Goal: Task Accomplishment & Management: Complete application form

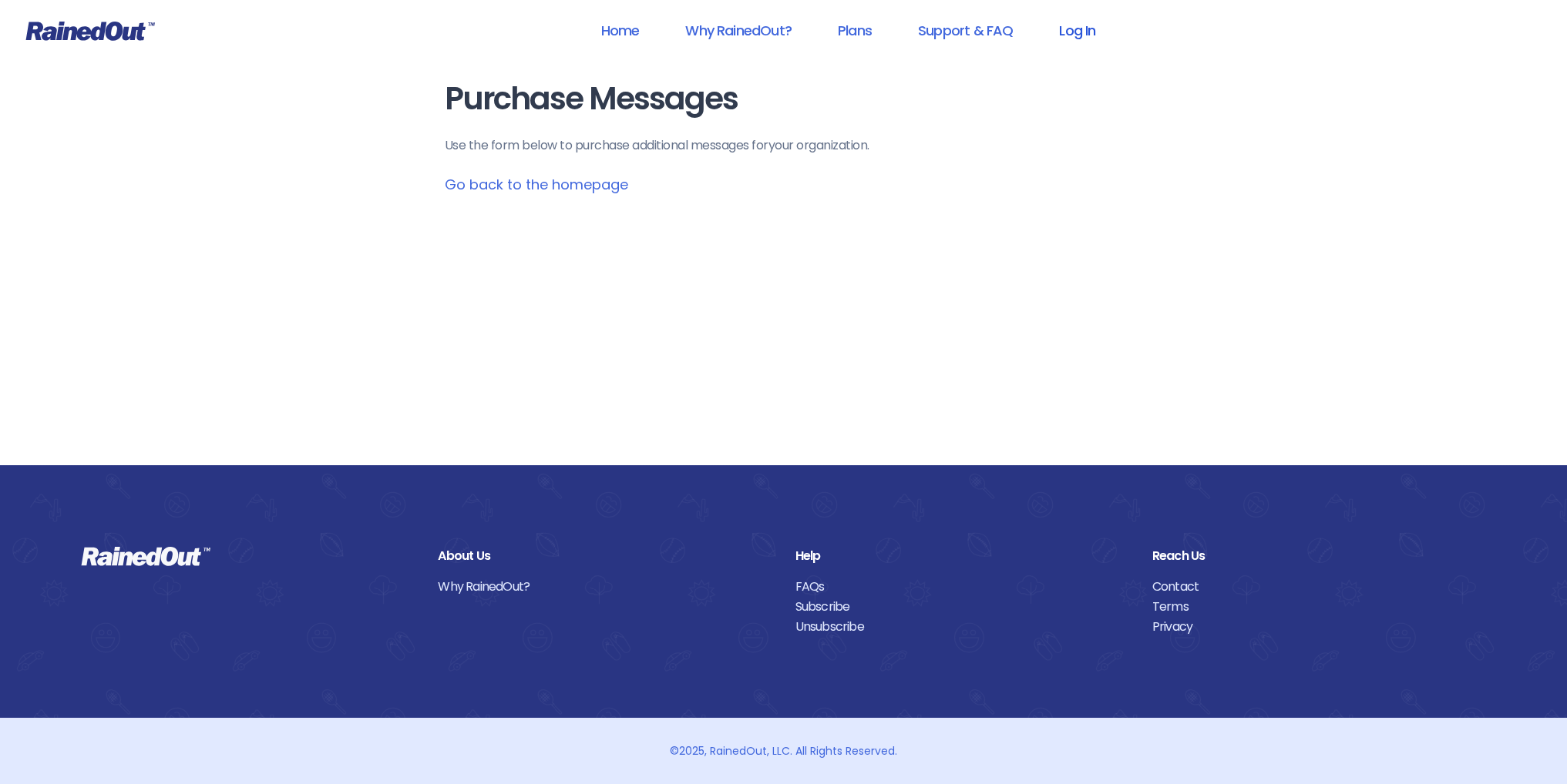
click at [1076, 33] on link "Log In" at bounding box center [1076, 30] width 76 height 35
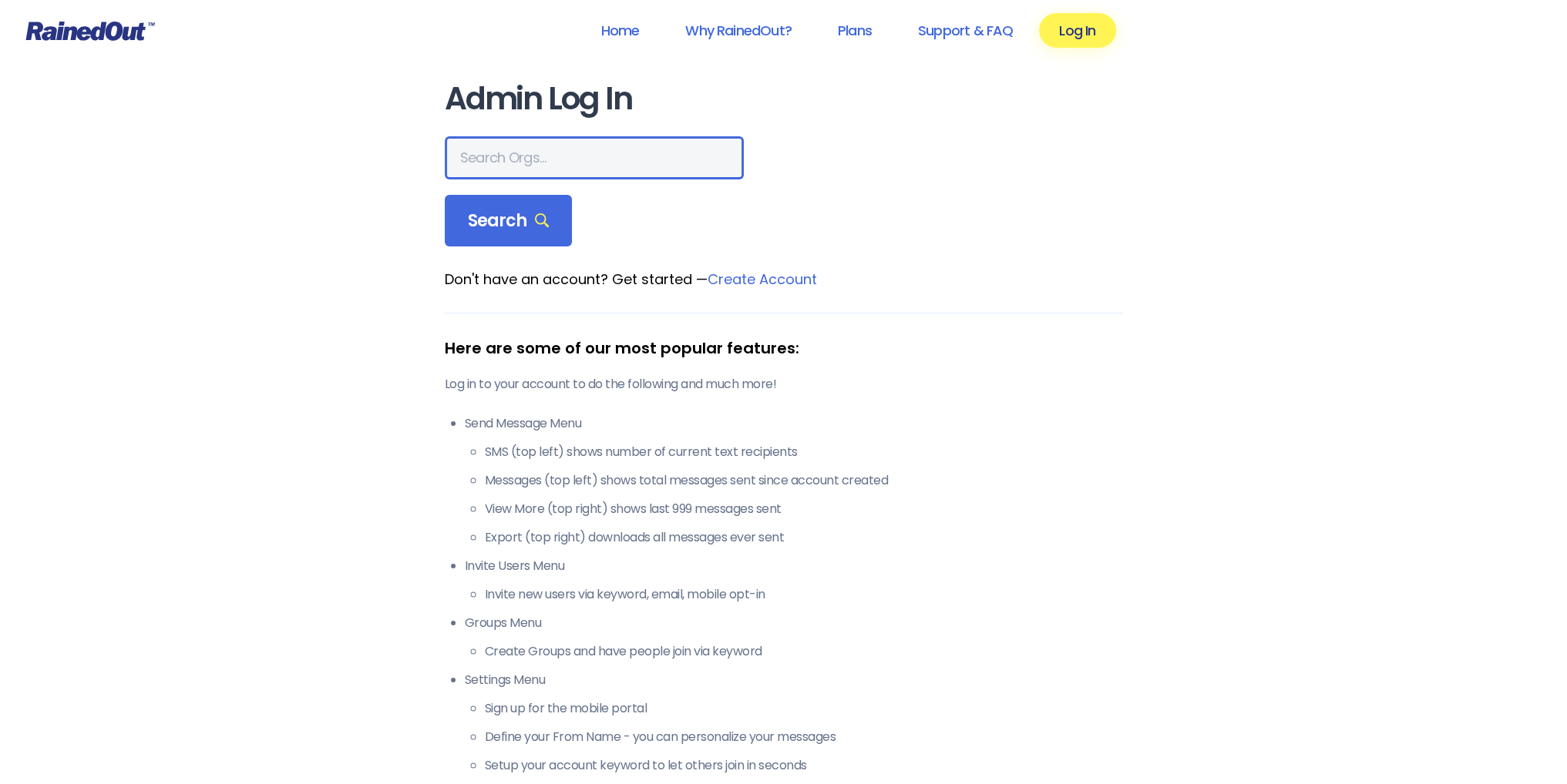
click at [481, 160] on input "text" at bounding box center [595, 158] width 299 height 43
type input "l"
type input "LTP [PERSON_NAME] Island"
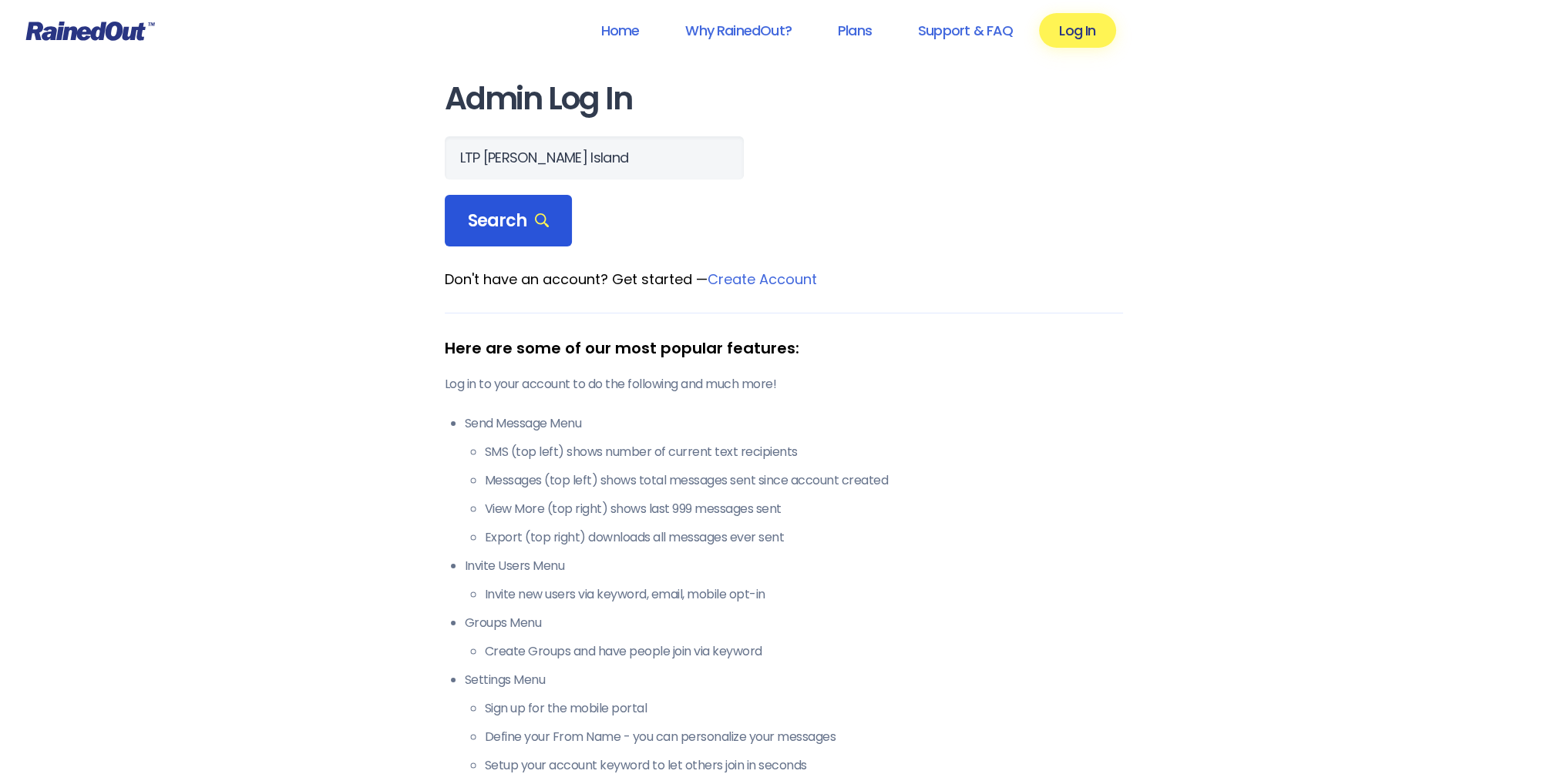
click at [481, 226] on span "Search" at bounding box center [508, 221] width 82 height 22
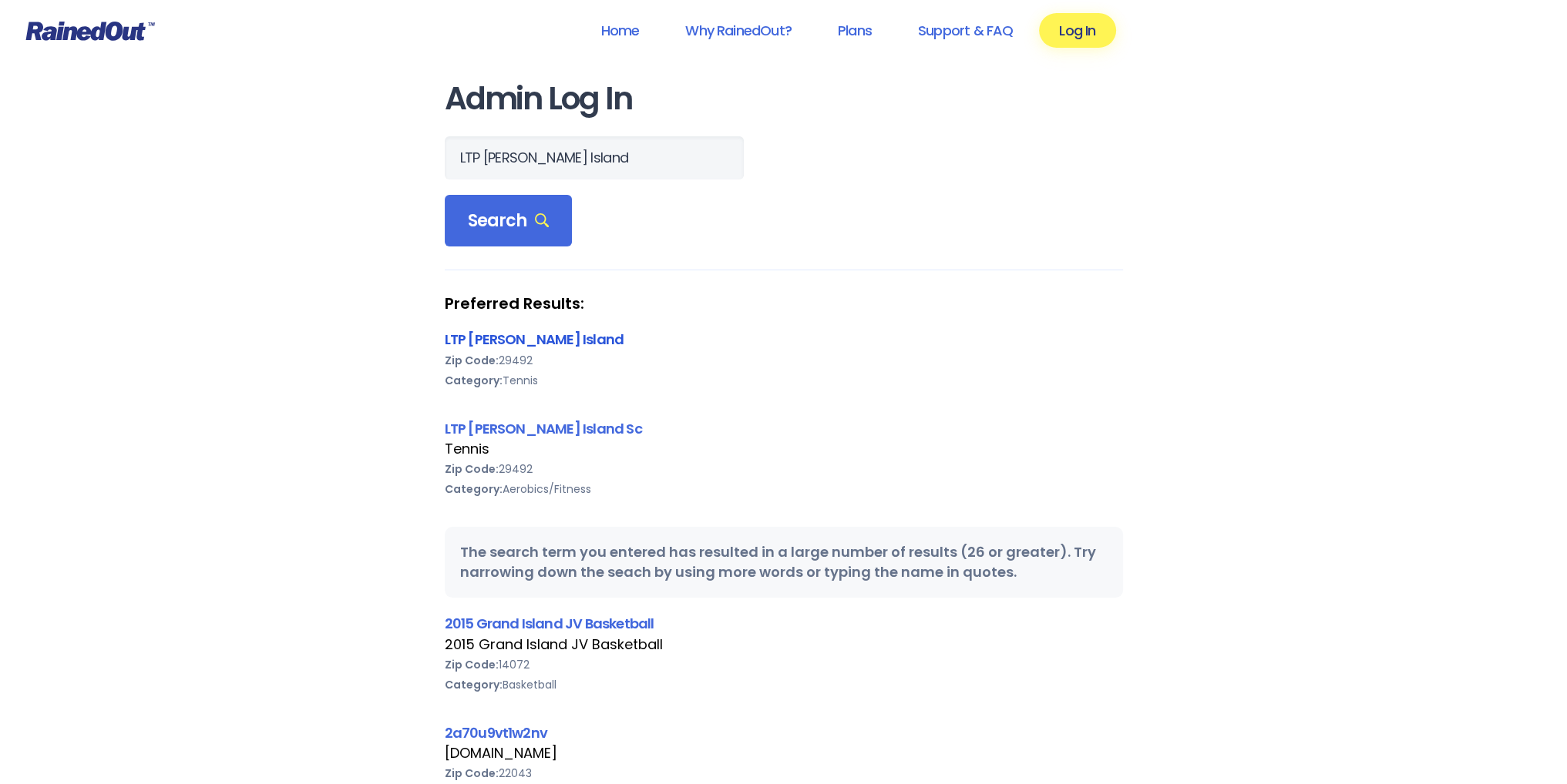
click at [500, 337] on link "LTP [PERSON_NAME] Island" at bounding box center [535, 339] width 180 height 19
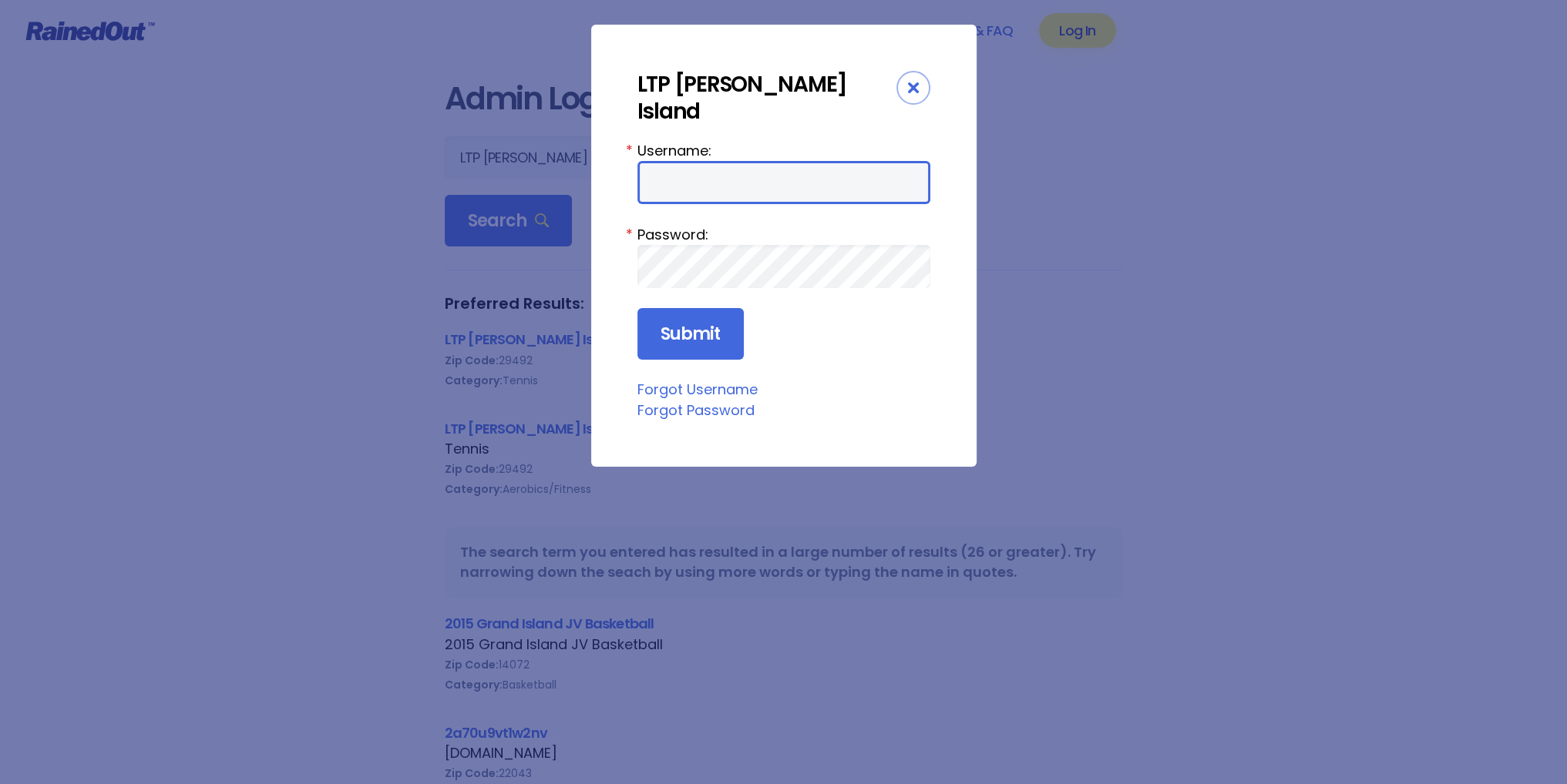
click at [665, 161] on input "Username:" at bounding box center [784, 182] width 293 height 43
type input "tennis"
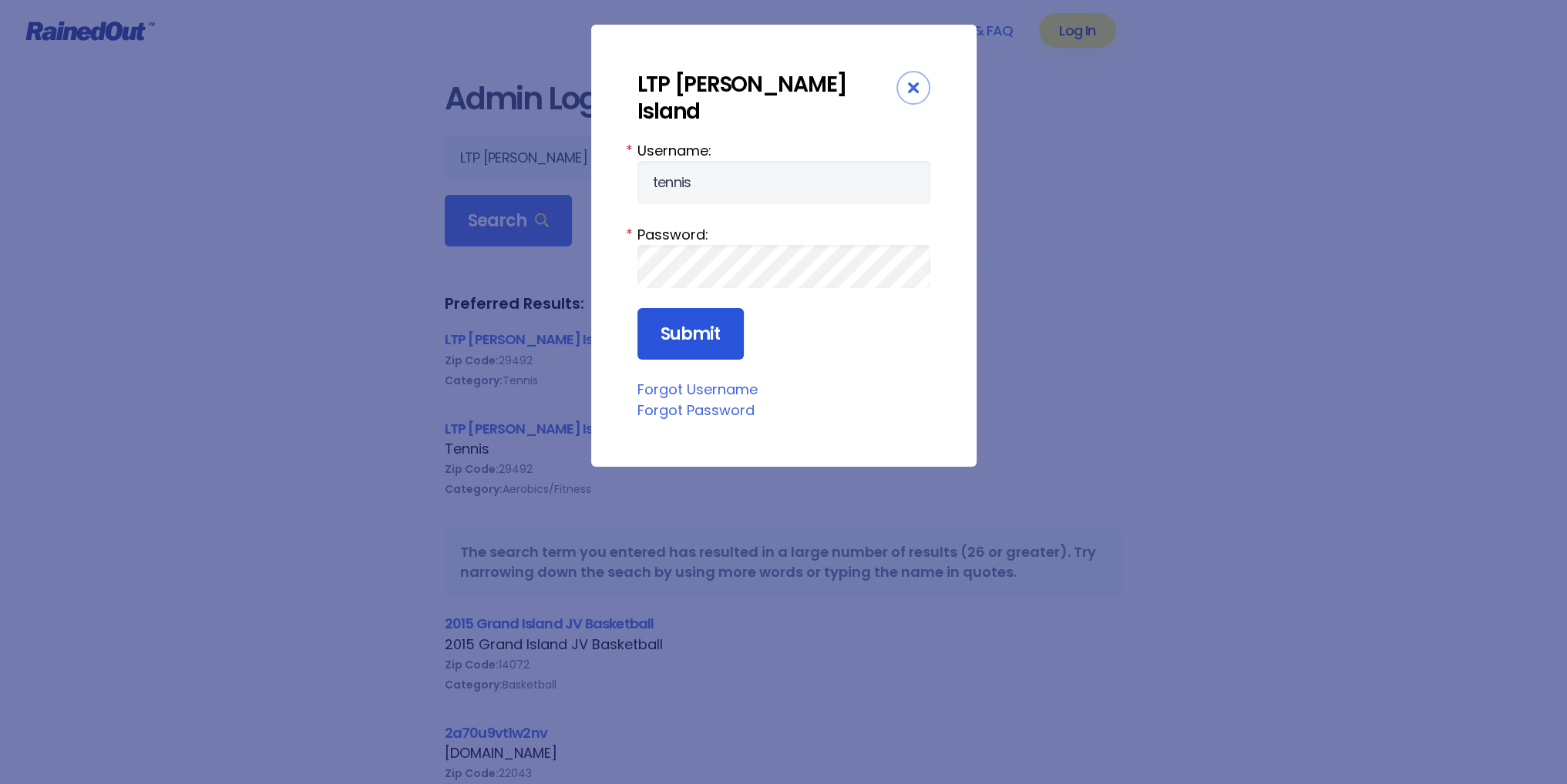
click at [686, 308] on input "Submit" at bounding box center [691, 334] width 106 height 52
